Goal: Task Accomplishment & Management: Use online tool/utility

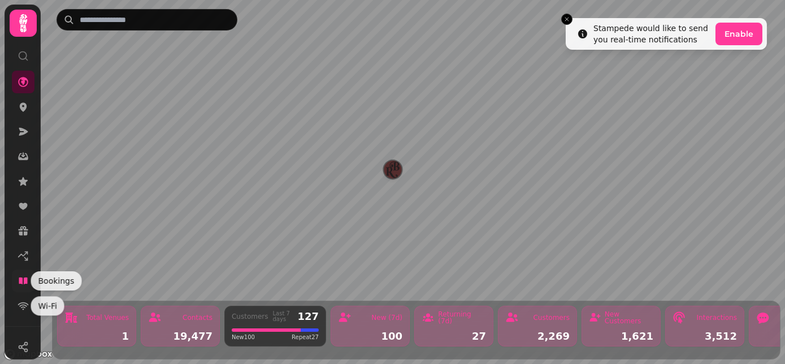
click at [25, 284] on icon at bounding box center [23, 280] width 11 height 11
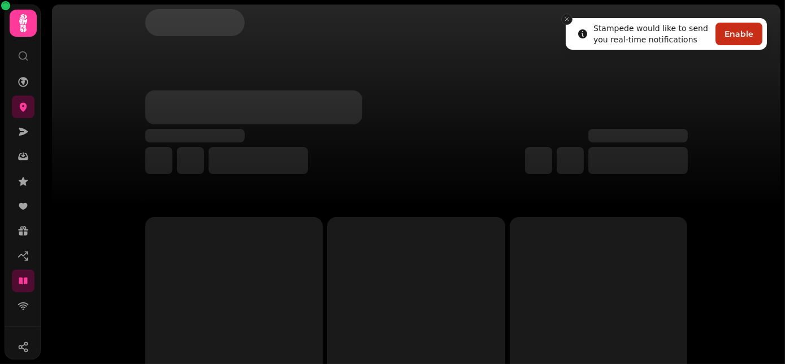
click at [568, 19] on icon "Close toast" at bounding box center [566, 19] width 7 height 7
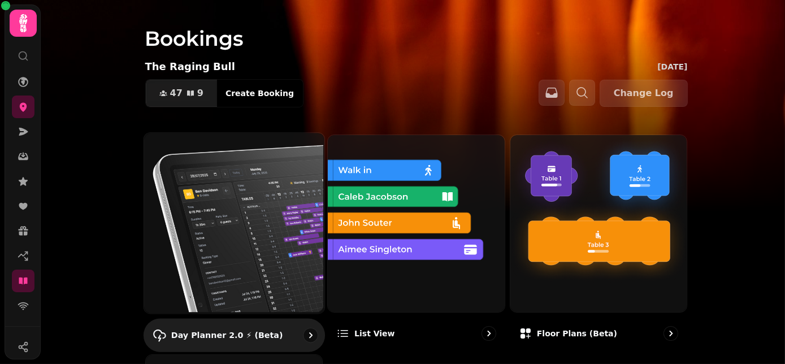
click at [251, 234] on img at bounding box center [232, 222] width 180 height 180
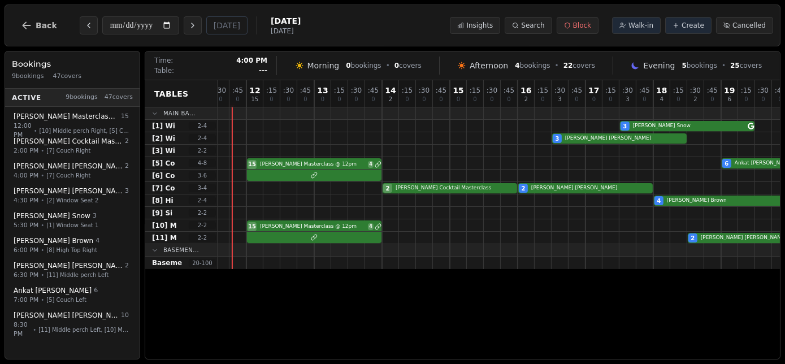
scroll to position [0, 732]
